Goal: Communication & Community: Answer question/provide support

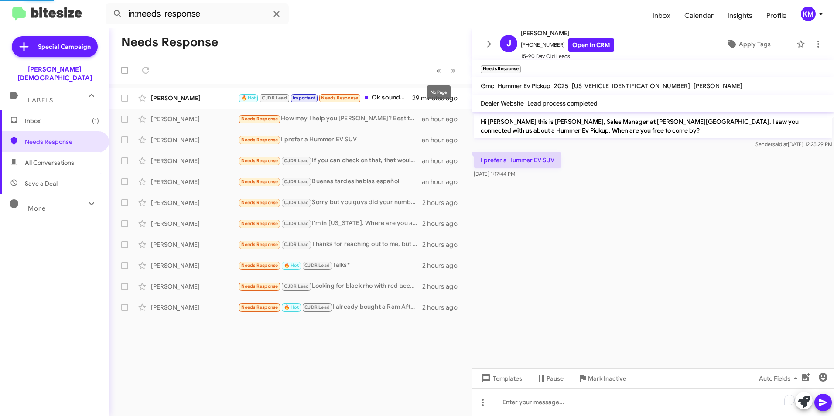
scroll to position [1, 0]
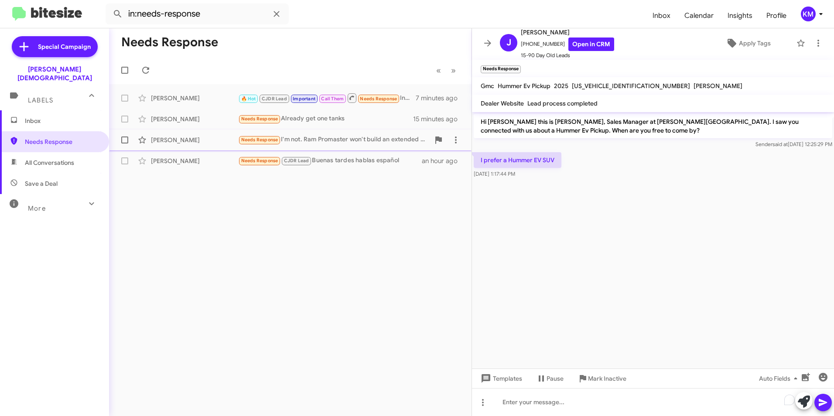
click at [360, 143] on div "Needs Response I'm not. Ram Promaster won't build an extended version, window v…" at bounding box center [333, 140] width 191 height 10
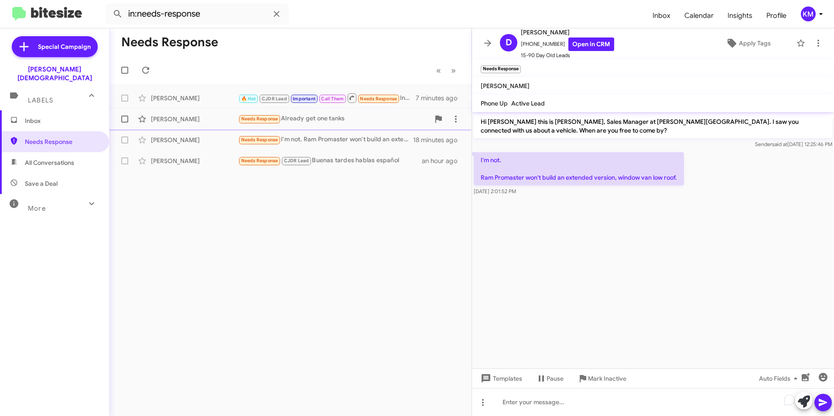
click at [359, 125] on div "[PERSON_NAME] Needs Response Already get one tanks 15 minutes ago" at bounding box center [290, 118] width 348 height 17
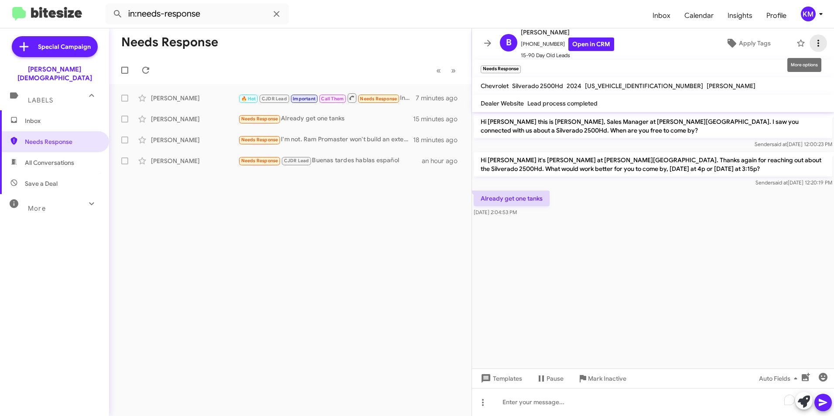
click at [813, 42] on icon at bounding box center [818, 43] width 10 height 10
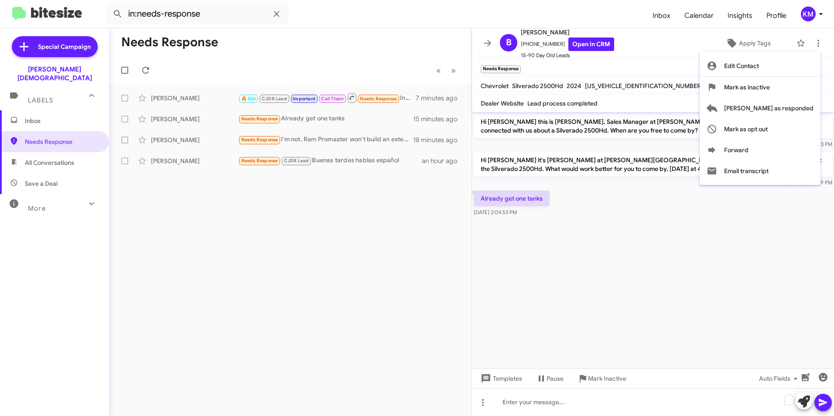
drag, startPoint x: 772, startPoint y: 90, endPoint x: 766, endPoint y: 111, distance: 21.6
click at [766, 114] on div "Edit Contact [PERSON_NAME] as inactive [PERSON_NAME] as responded [PERSON_NAME]…" at bounding box center [759, 118] width 121 height 126
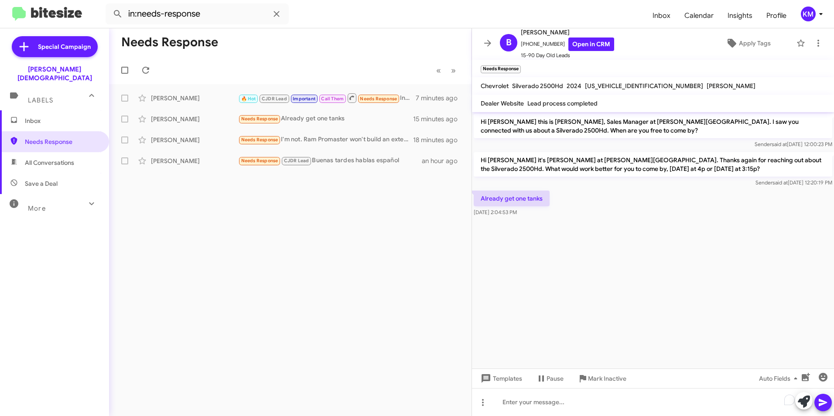
click at [766, 111] on mat-toolbar "Dealer Website Lead process completed" at bounding box center [653, 103] width 362 height 17
click at [813, 45] on icon at bounding box center [818, 43] width 10 height 10
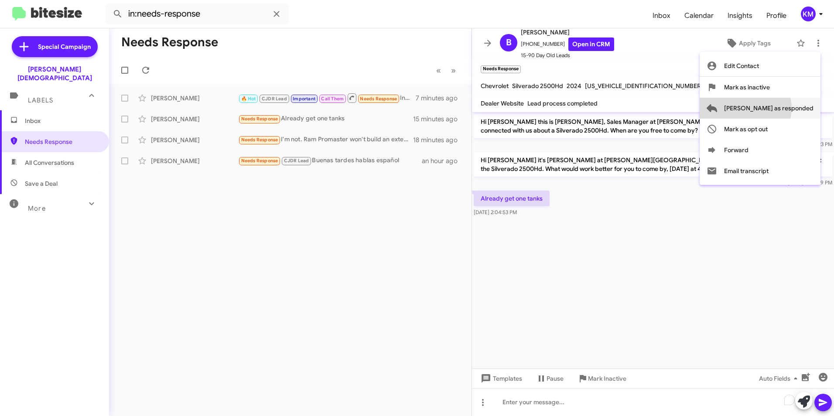
click at [780, 108] on span "[PERSON_NAME] as responded" at bounding box center [768, 108] width 89 height 21
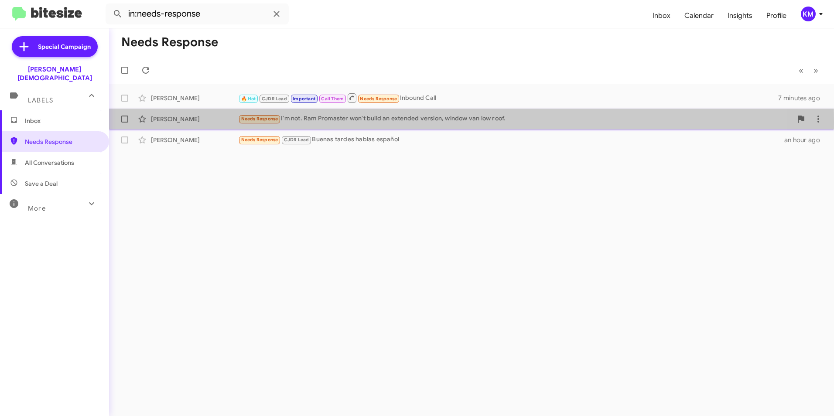
click at [312, 122] on div "Needs Response I'm not. Ram Promaster won't build an extended version, window v…" at bounding box center [515, 119] width 554 height 10
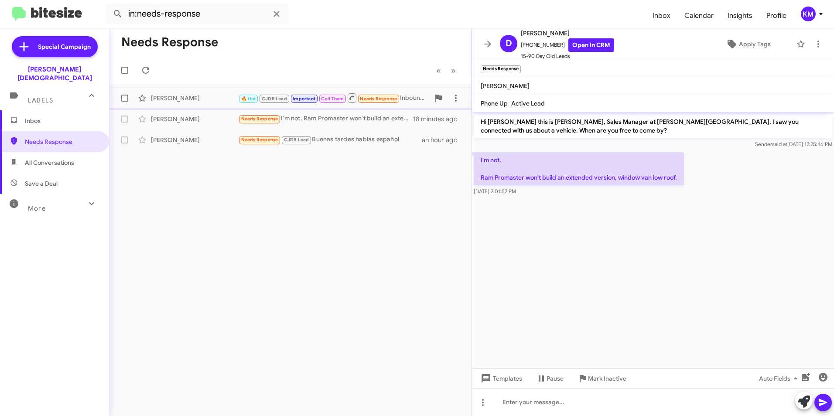
click at [369, 99] on span "Needs Response" at bounding box center [378, 99] width 37 height 6
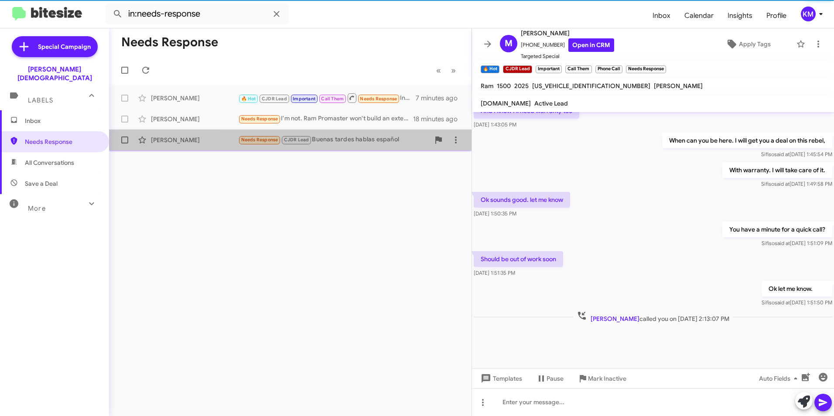
click at [370, 142] on div "Needs Response CJDR Lead Buenas tardes hablas español" at bounding box center [333, 140] width 191 height 10
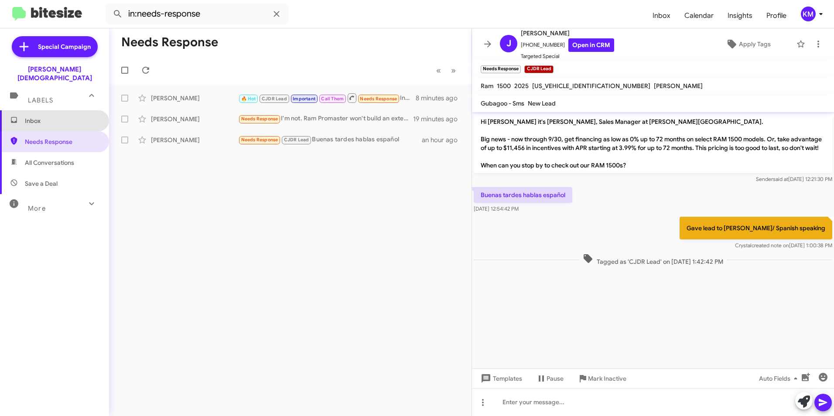
click at [68, 116] on span "Inbox" at bounding box center [62, 120] width 74 height 9
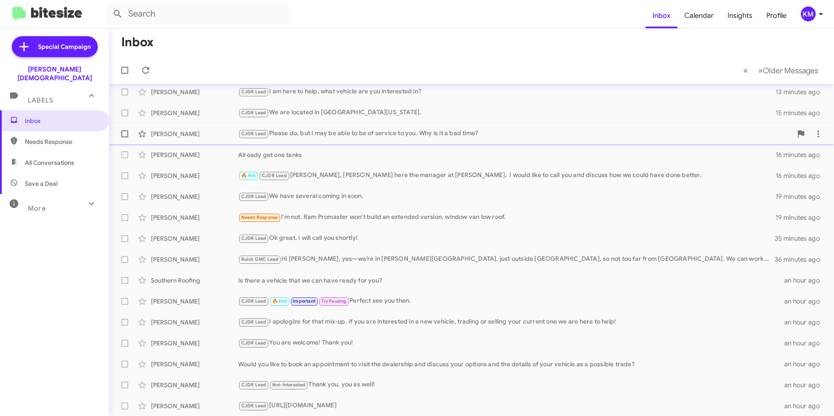
scroll to position [90, 0]
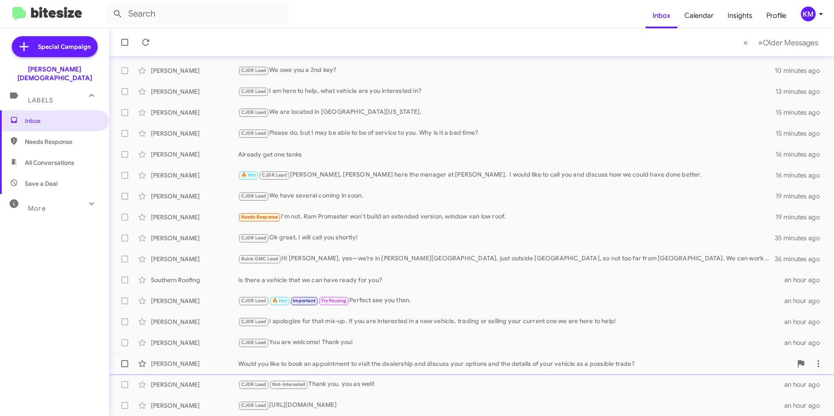
click at [276, 368] on div "[PERSON_NAME] Would you like to book an appointment to visit the dealership and…" at bounding box center [471, 363] width 711 height 17
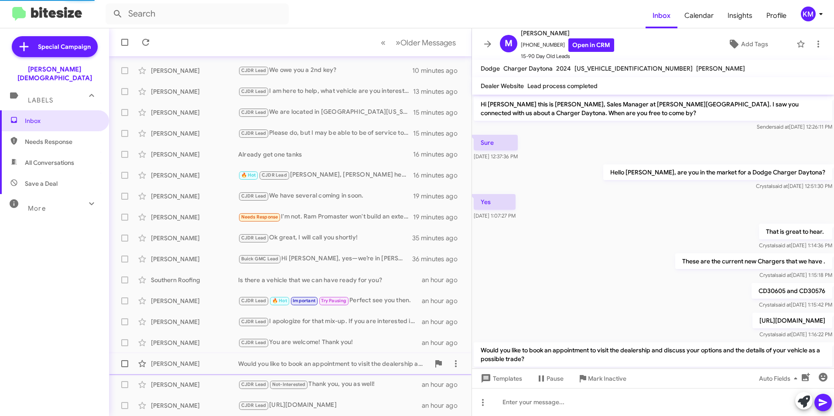
scroll to position [30, 0]
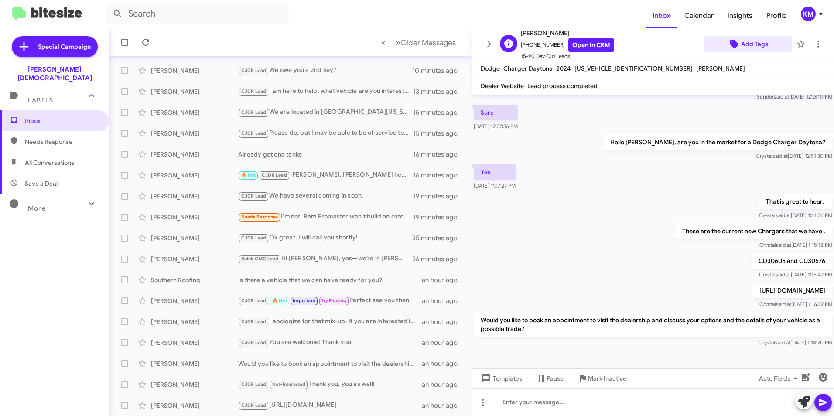
click at [748, 43] on span "Add Tags" at bounding box center [754, 44] width 27 height 16
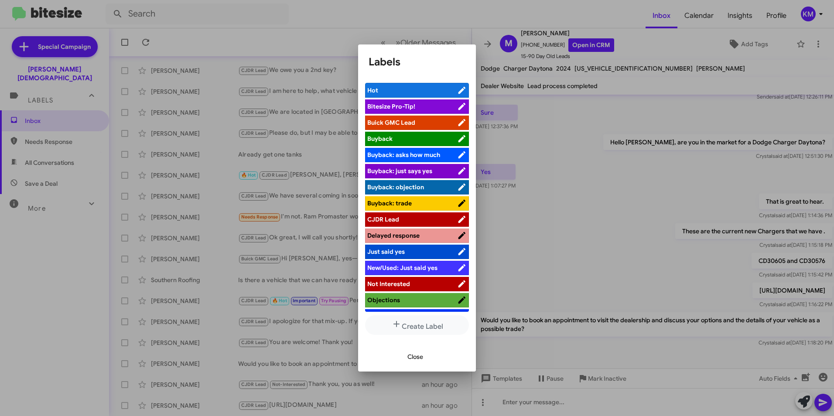
click at [390, 213] on li "CJDR Lead" at bounding box center [417, 219] width 104 height 14
click at [388, 219] on span "CJDR Lead" at bounding box center [383, 219] width 32 height 8
click at [259, 153] on div at bounding box center [417, 208] width 834 height 416
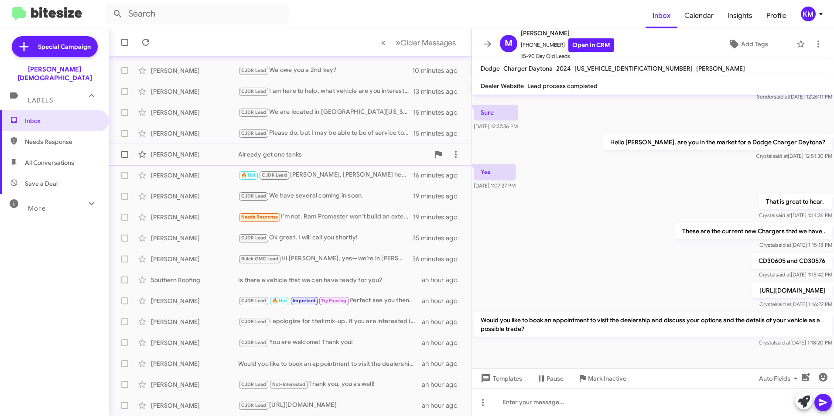
click at [280, 155] on div "Already get one tanks" at bounding box center [333, 154] width 191 height 9
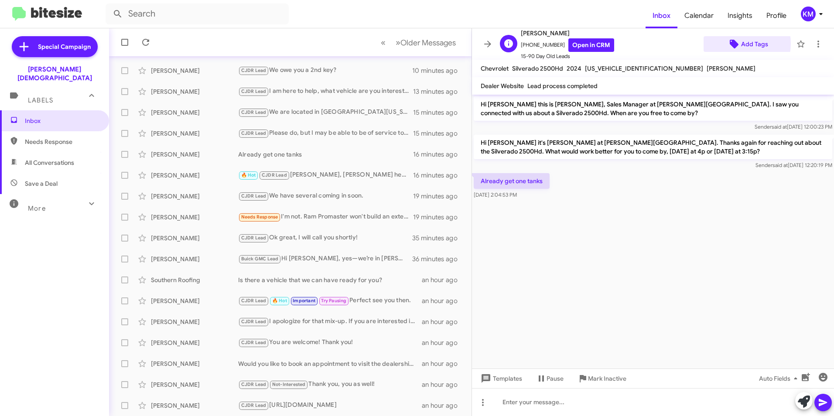
click at [732, 44] on icon at bounding box center [733, 44] width 9 height 9
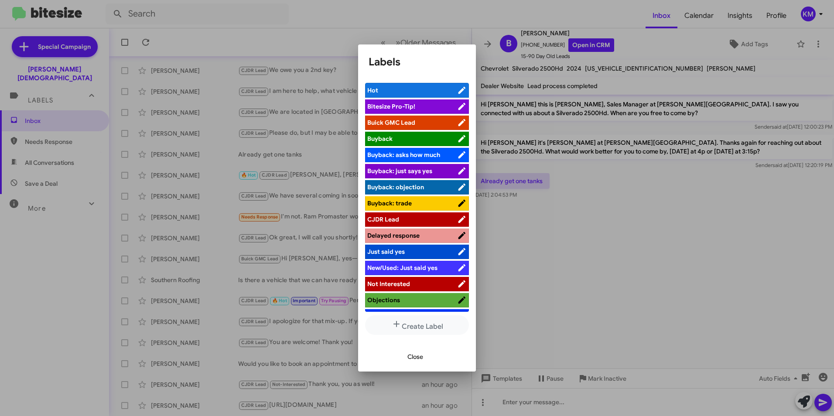
click at [409, 123] on span "Buick GMC Lead" at bounding box center [391, 123] width 48 height 8
click at [419, 359] on span "Close" at bounding box center [415, 357] width 16 height 16
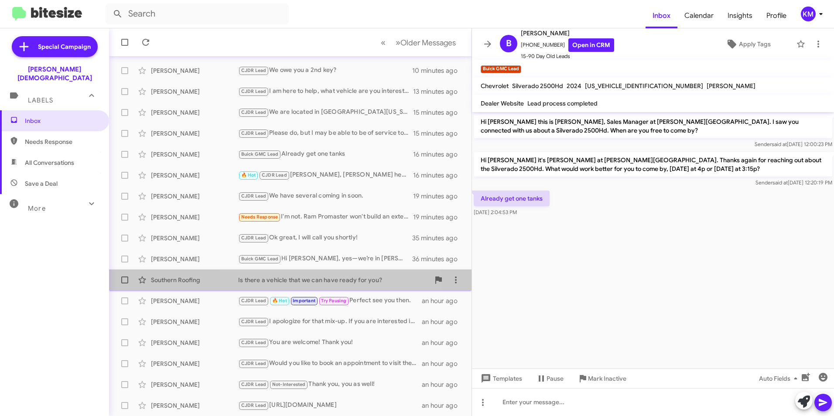
click at [327, 282] on div "Is there a vehicle that we can have ready for you?" at bounding box center [333, 280] width 191 height 9
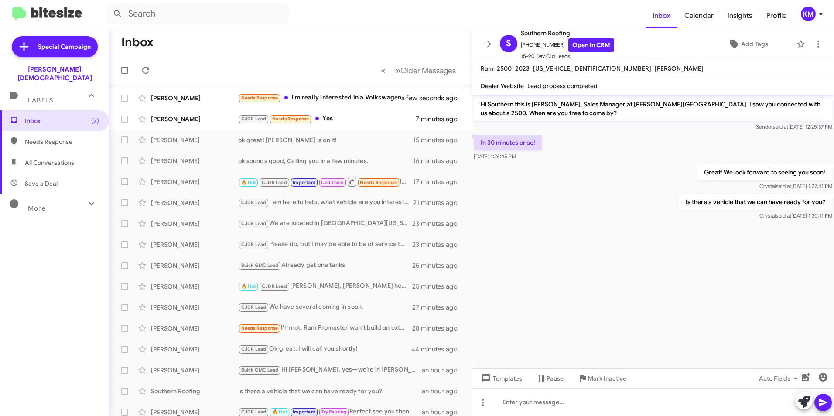
click at [53, 137] on span "Needs Response" at bounding box center [62, 141] width 74 height 9
type input "in:needs-response"
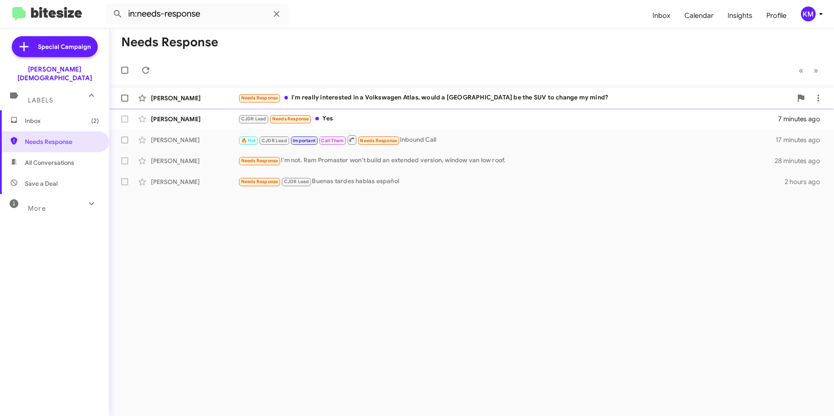
click at [347, 103] on div "[PERSON_NAME] Needs Response I'm really interested in a Volkswagen Atlas, would…" at bounding box center [471, 97] width 711 height 17
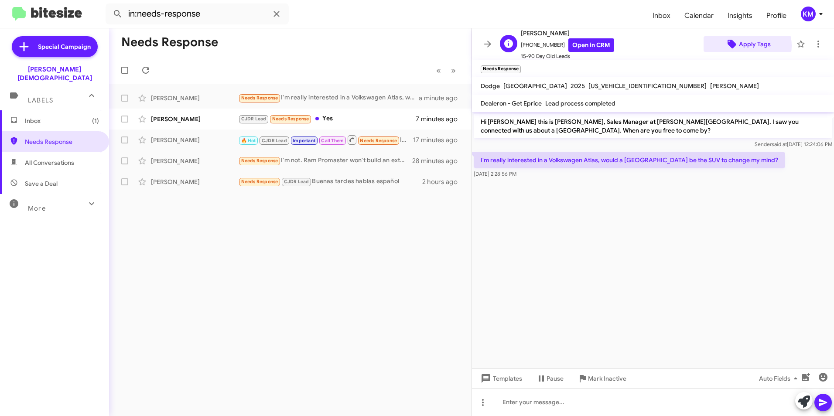
click at [742, 46] on span "Apply Tags" at bounding box center [755, 44] width 32 height 16
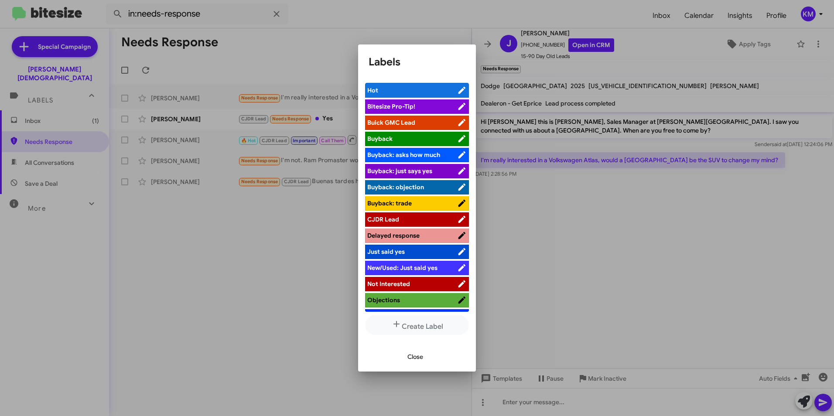
scroll to position [30, 0]
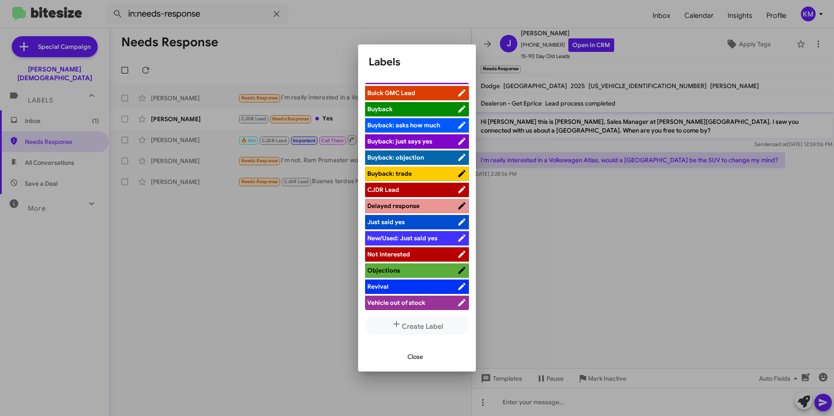
click at [402, 188] on span "CJDR Lead" at bounding box center [412, 189] width 90 height 9
click at [416, 355] on span "Close" at bounding box center [415, 357] width 16 height 16
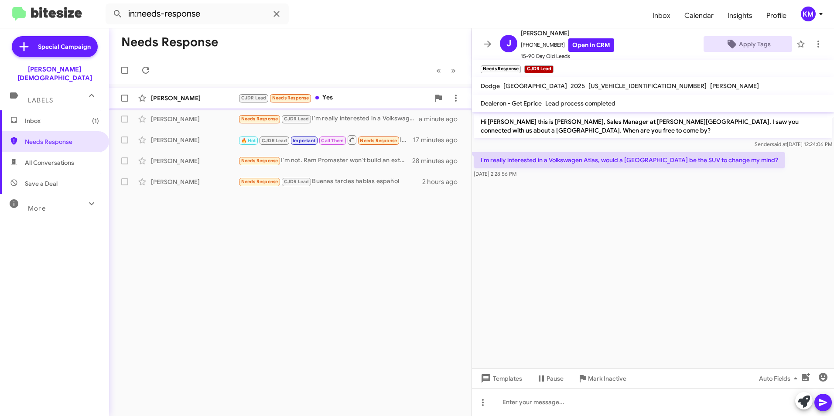
click at [354, 100] on div "CJDR Lead Needs Response Yes" at bounding box center [333, 98] width 191 height 10
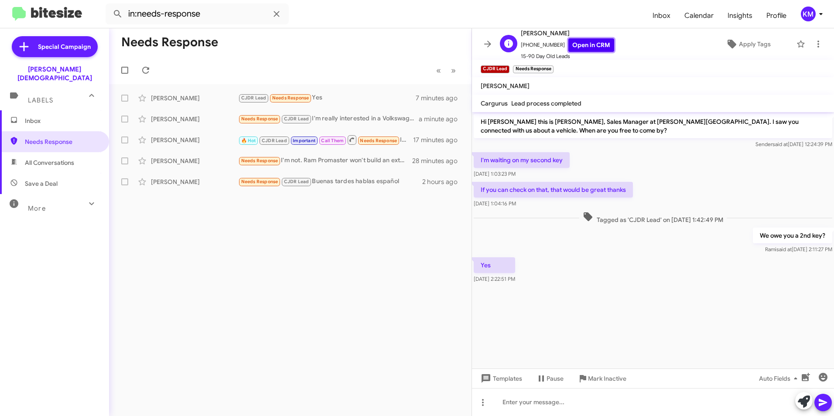
click at [588, 48] on link "Open in CRM" at bounding box center [591, 45] width 46 height 14
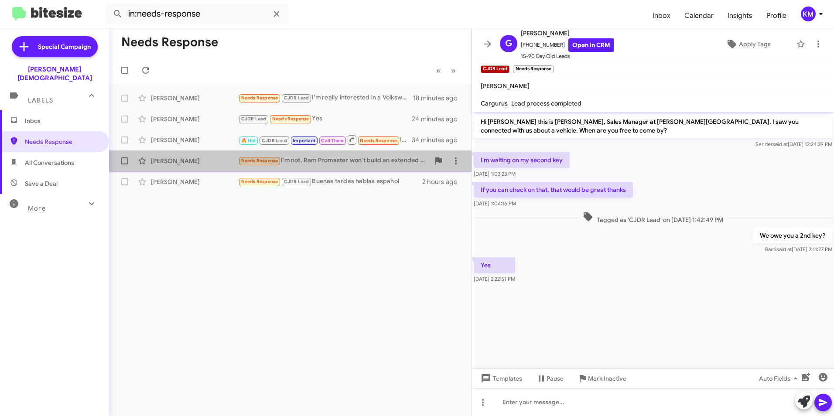
click at [318, 162] on div "Needs Response I'm not. Ram Promaster won't build an extended version, window v…" at bounding box center [333, 161] width 191 height 10
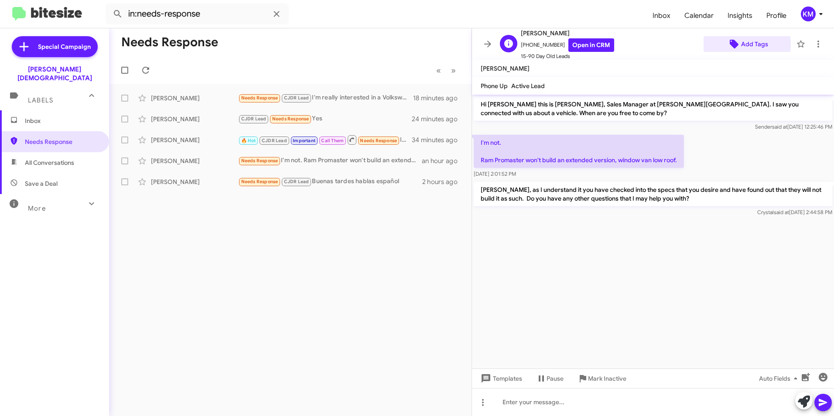
click at [741, 44] on span "Add Tags" at bounding box center [754, 44] width 27 height 16
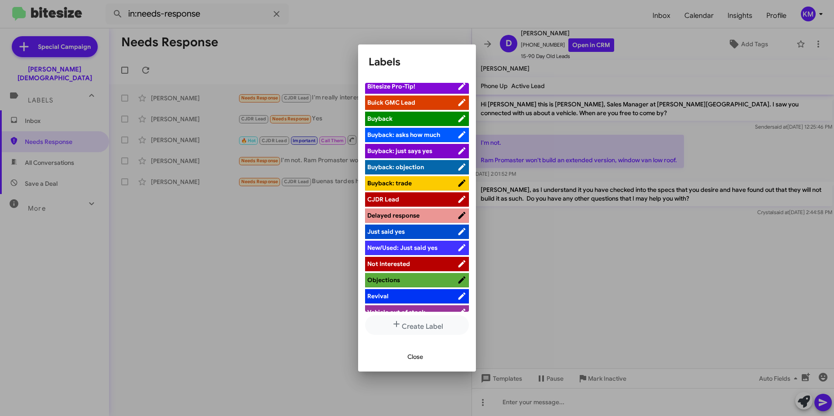
scroll to position [30, 0]
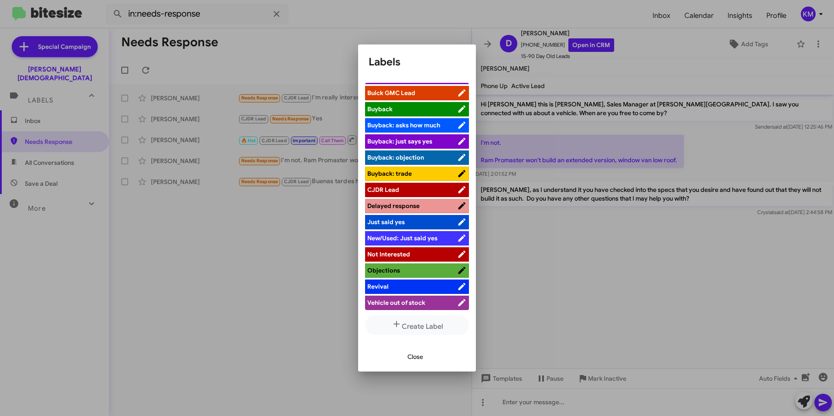
click at [407, 190] on span "CJDR Lead" at bounding box center [412, 189] width 90 height 9
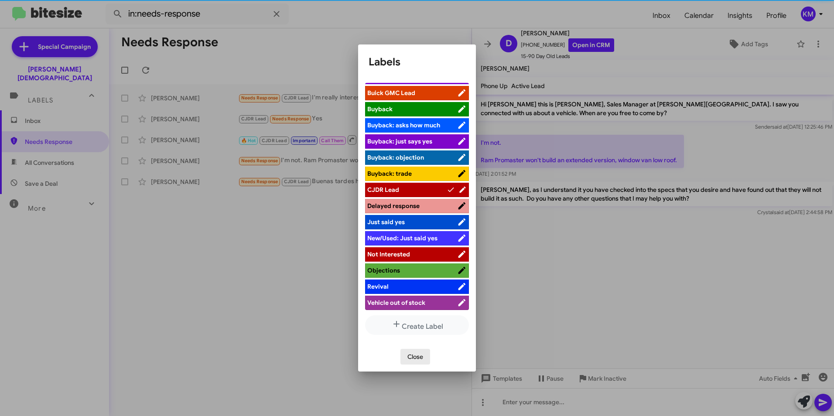
click at [413, 356] on span "Close" at bounding box center [415, 357] width 16 height 16
